Goal: Navigation & Orientation: Understand site structure

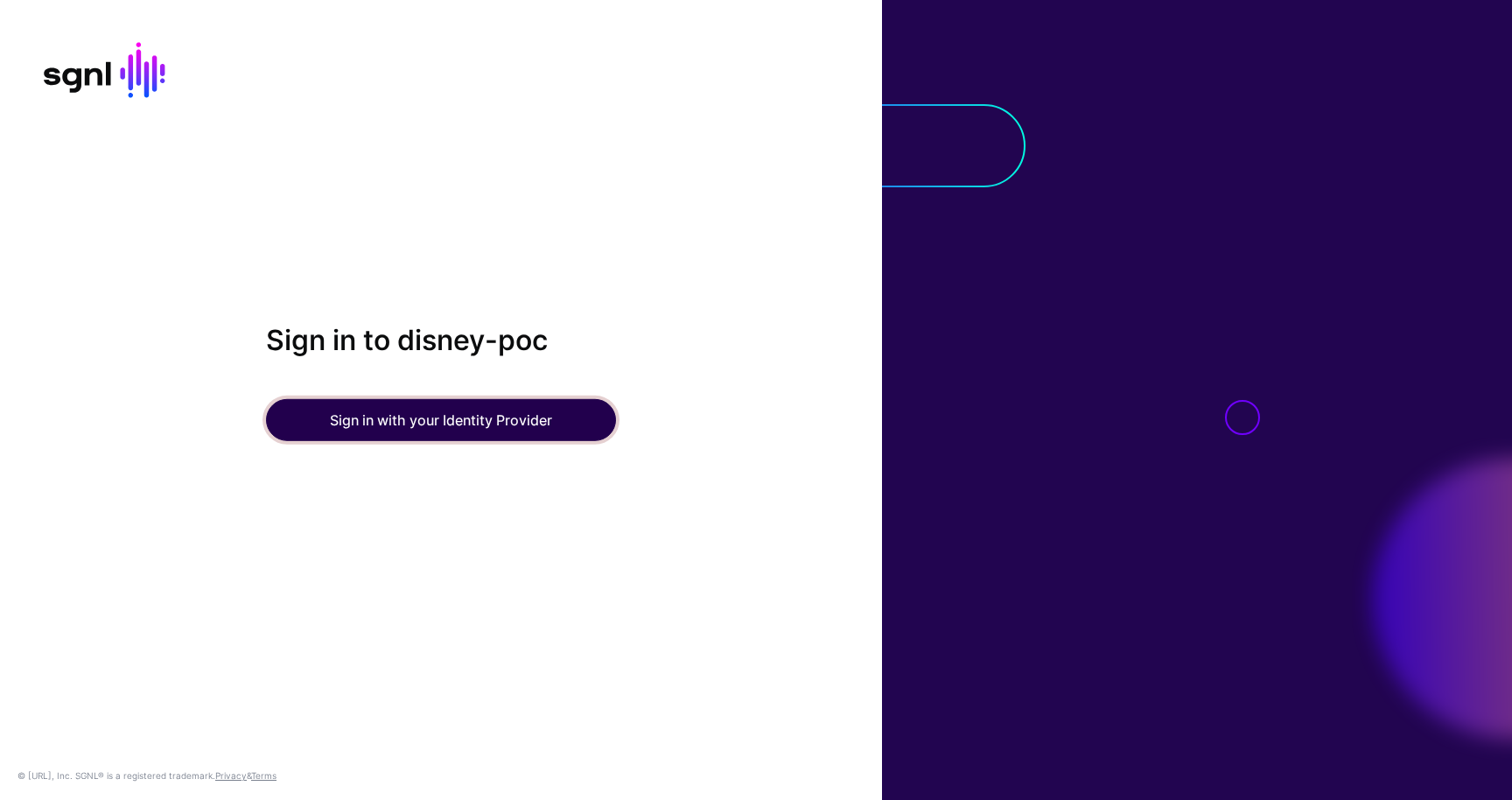
click at [416, 432] on button "Sign in with your Identity Provider" at bounding box center [441, 420] width 350 height 42
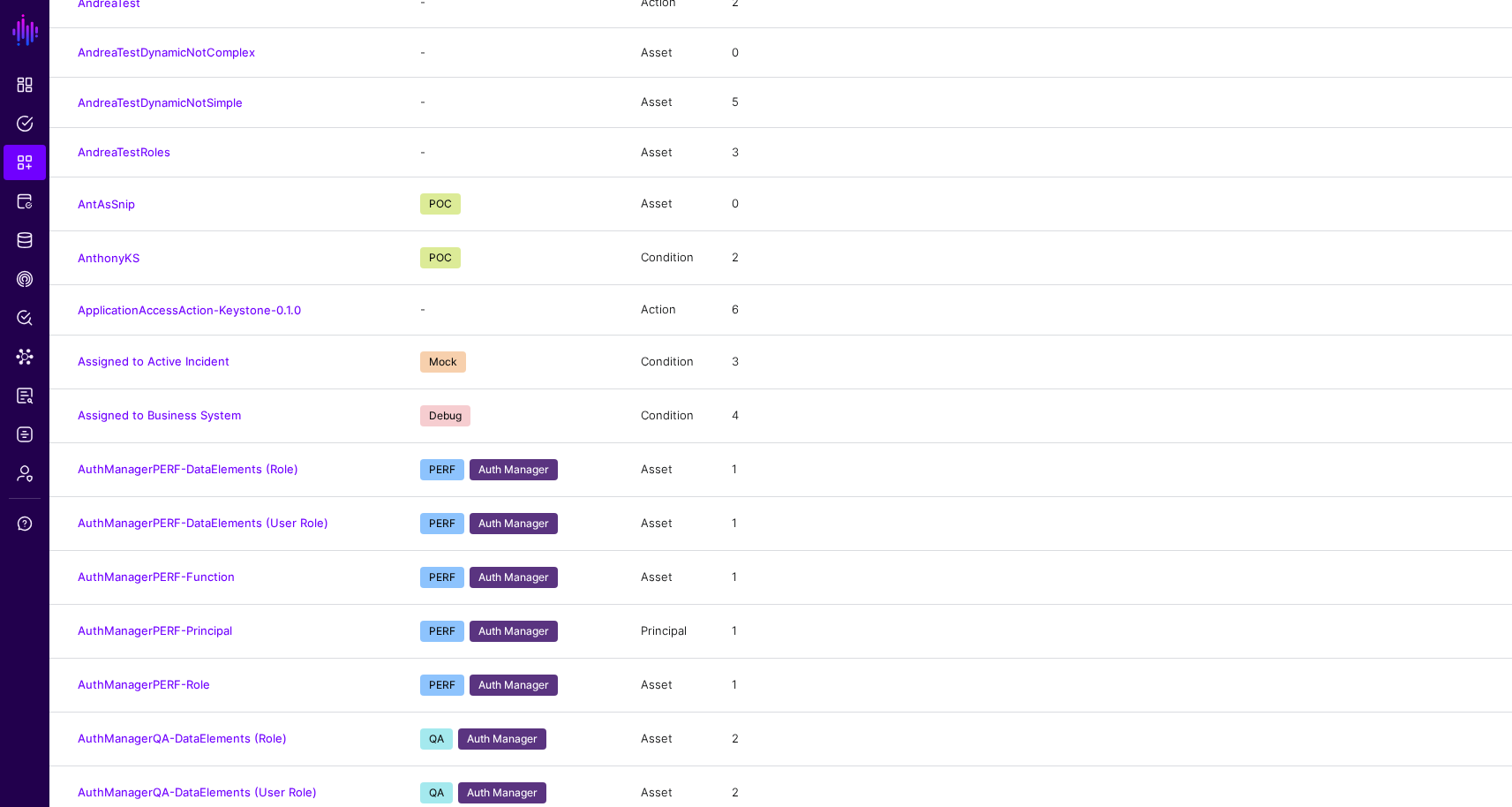
scroll to position [1055, 0]
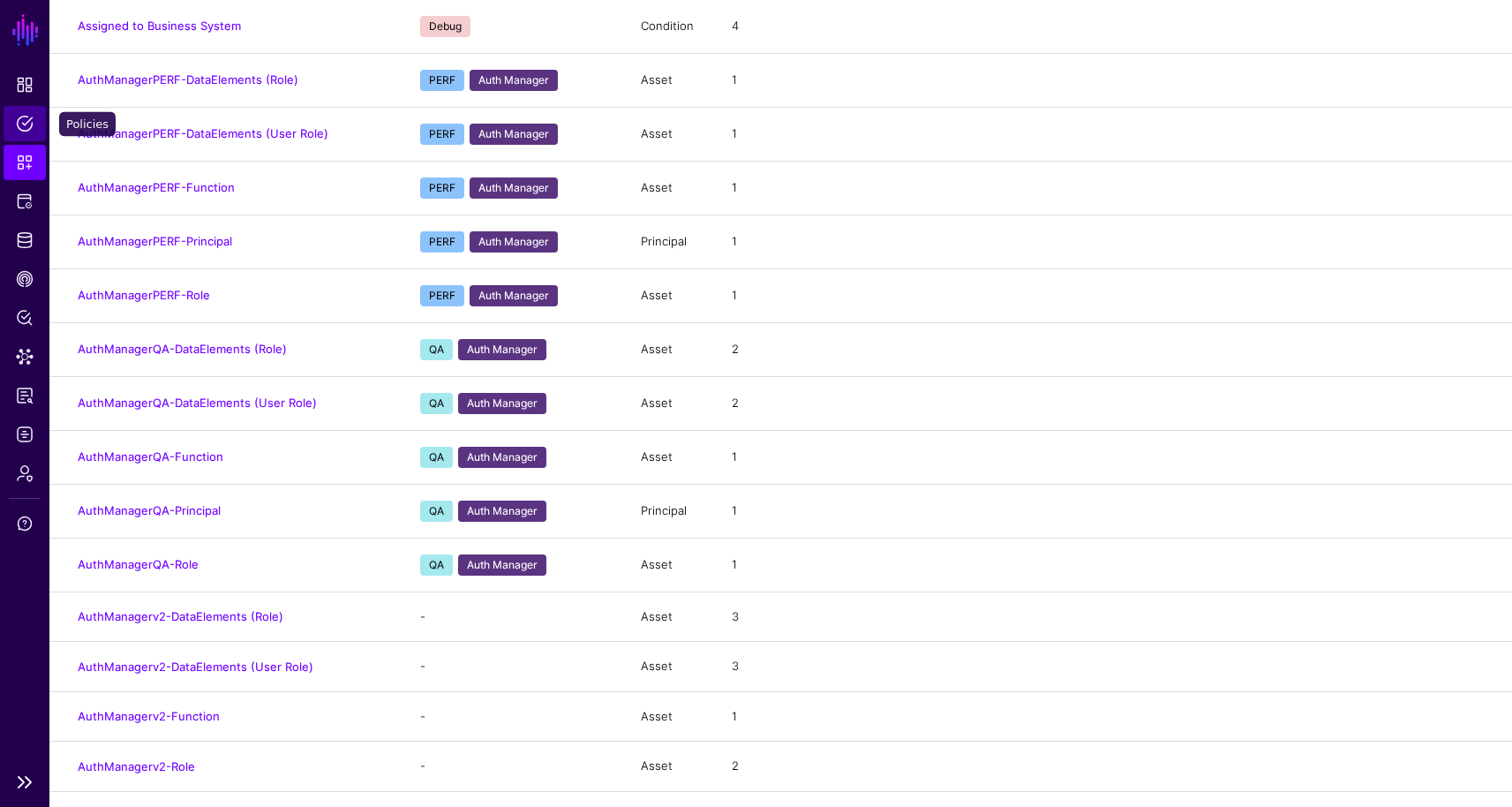
click at [13, 120] on link "Policies" at bounding box center [25, 124] width 43 height 35
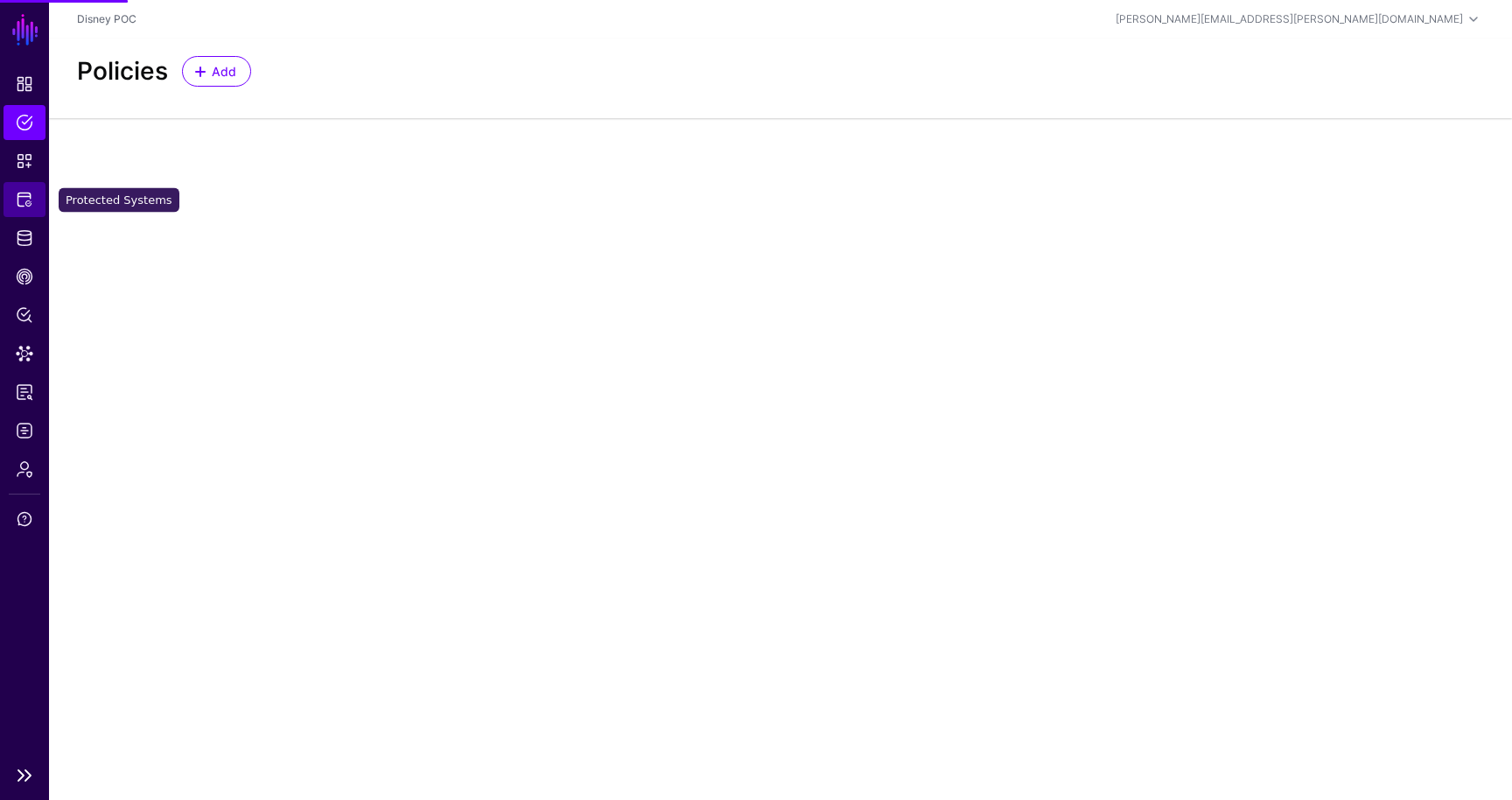
click at [12, 201] on link "Protected Systems" at bounding box center [25, 199] width 42 height 35
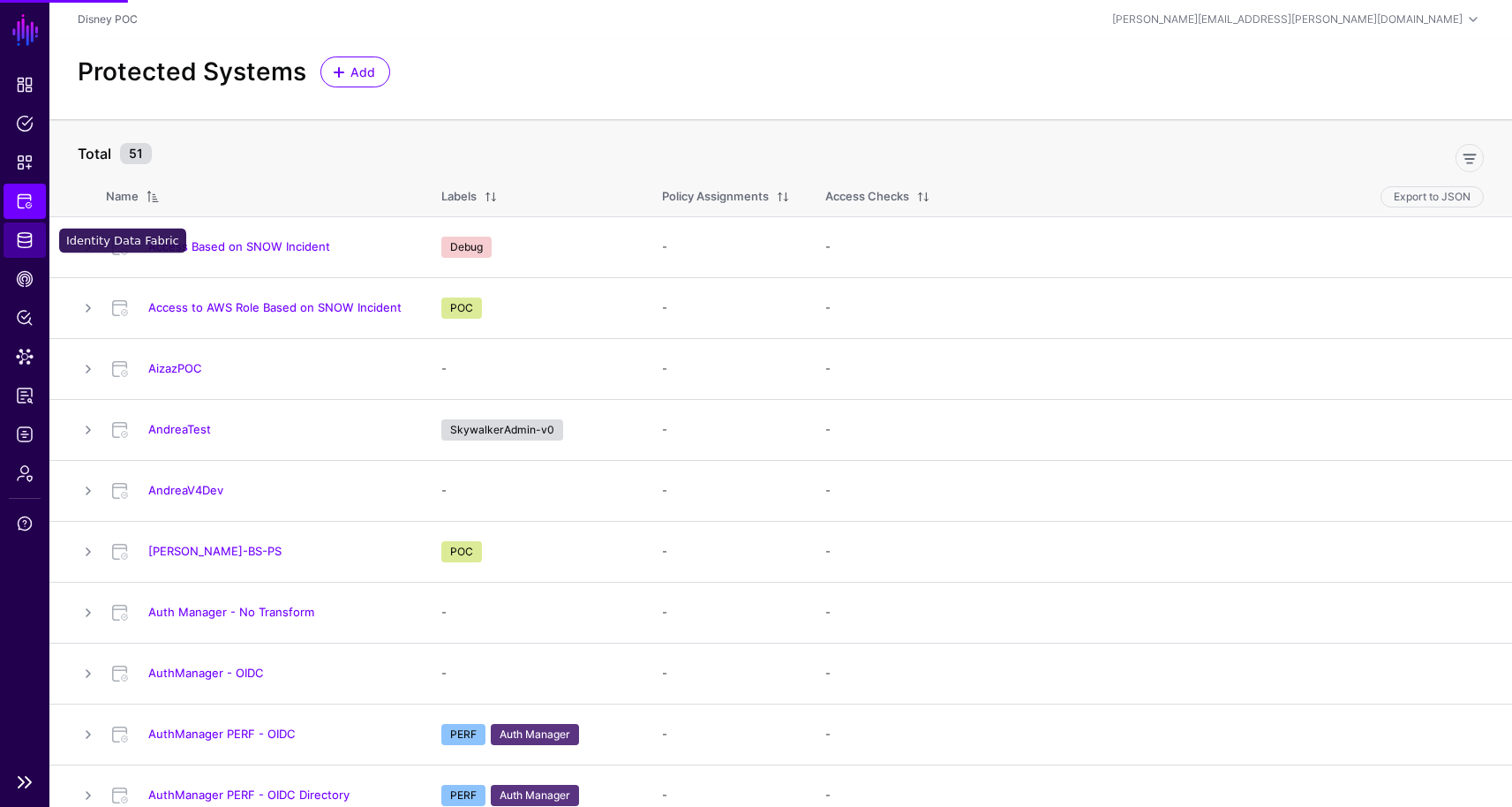
click at [25, 229] on link "Identity Data Fabric" at bounding box center [25, 240] width 43 height 35
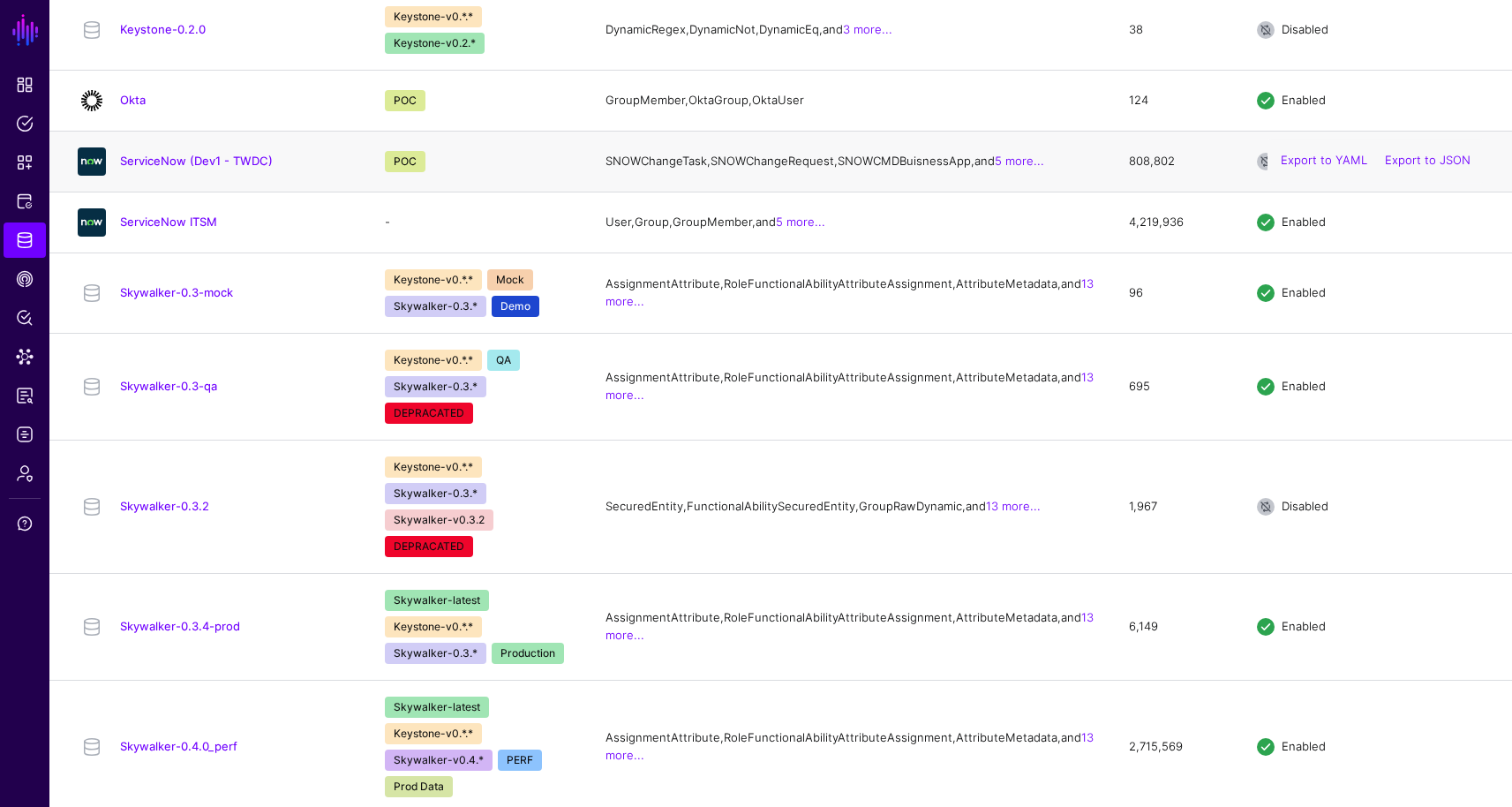
scroll to position [1471, 0]
